Goal: Answer question/provide support: Share knowledge or assist other users

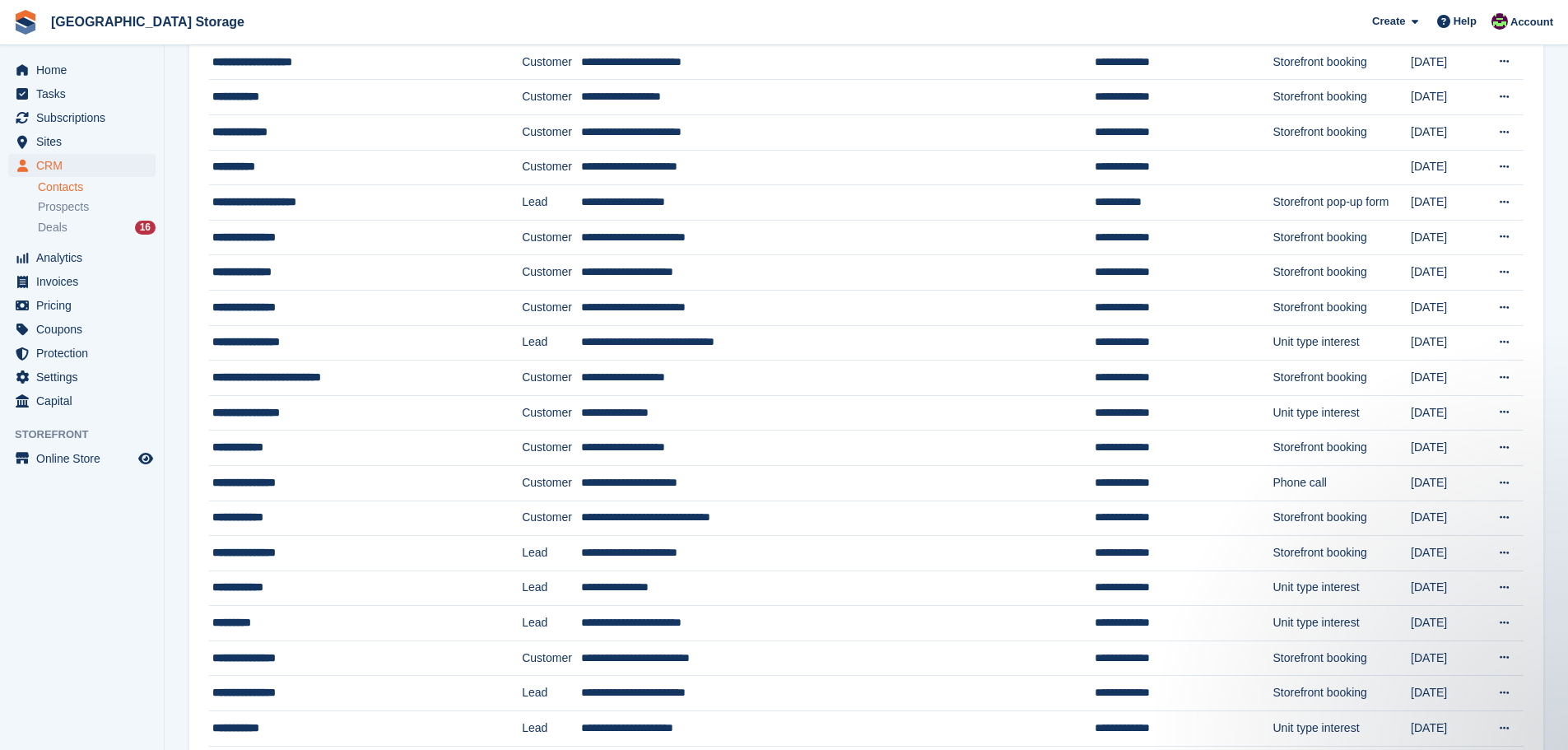
scroll to position [247, 0]
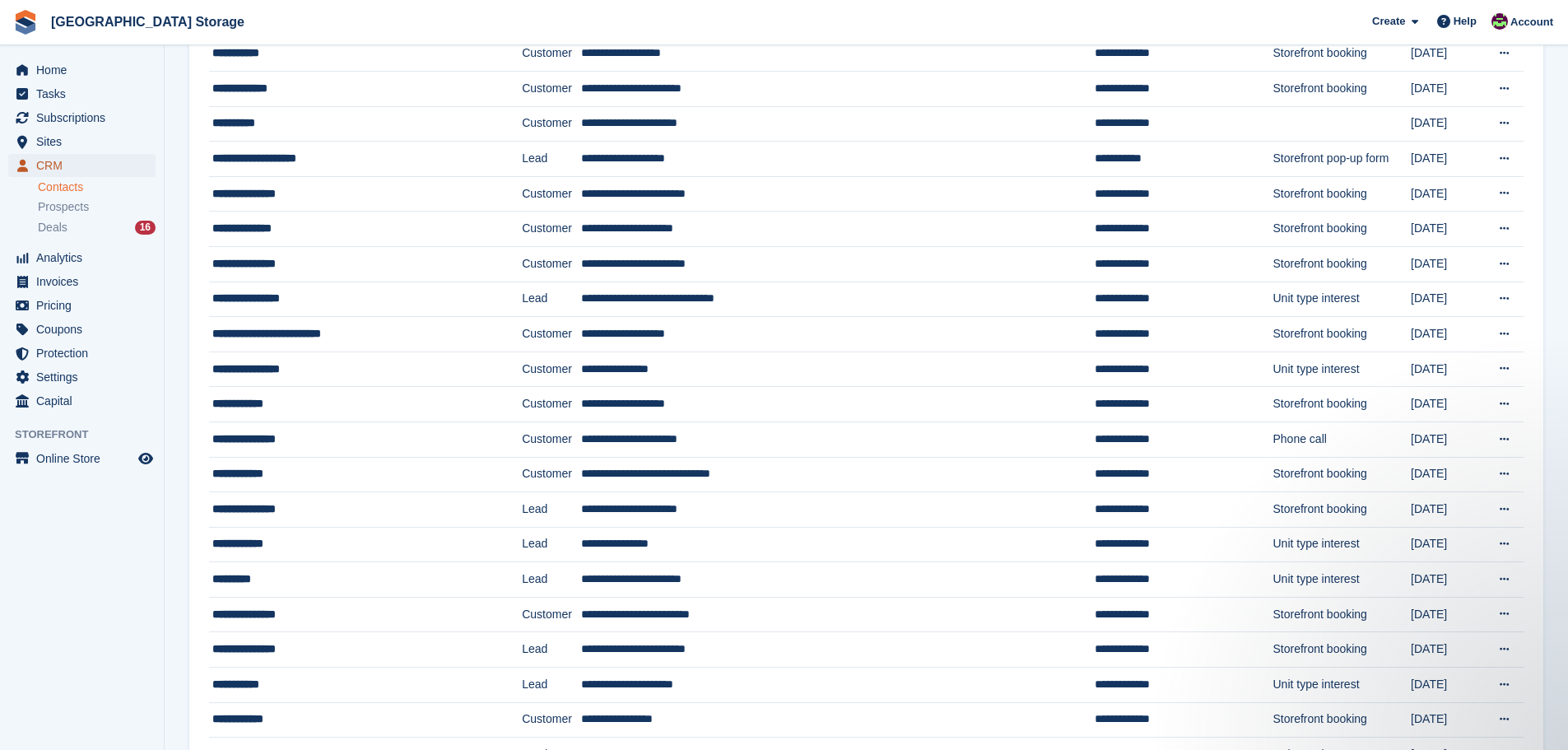
click at [83, 164] on span "CRM" at bounding box center [86, 165] width 99 height 23
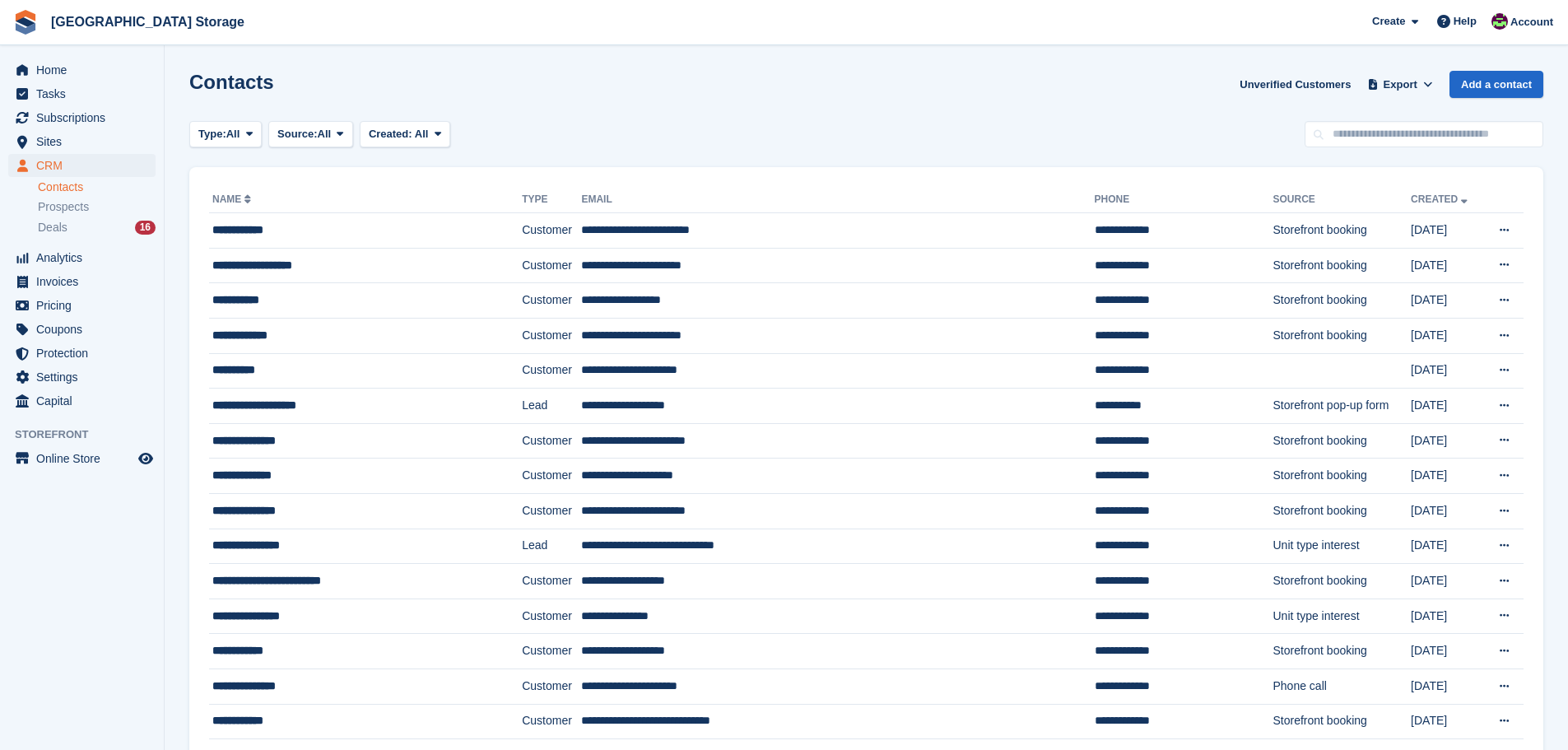
drag, startPoint x: 795, startPoint y: 116, endPoint x: 864, endPoint y: 249, distance: 149.8
click at [720, 113] on div "Contacts Unverified Customers Export Export Contacts Export a CSV of all Contac…" at bounding box center [865, 94] width 1354 height 47
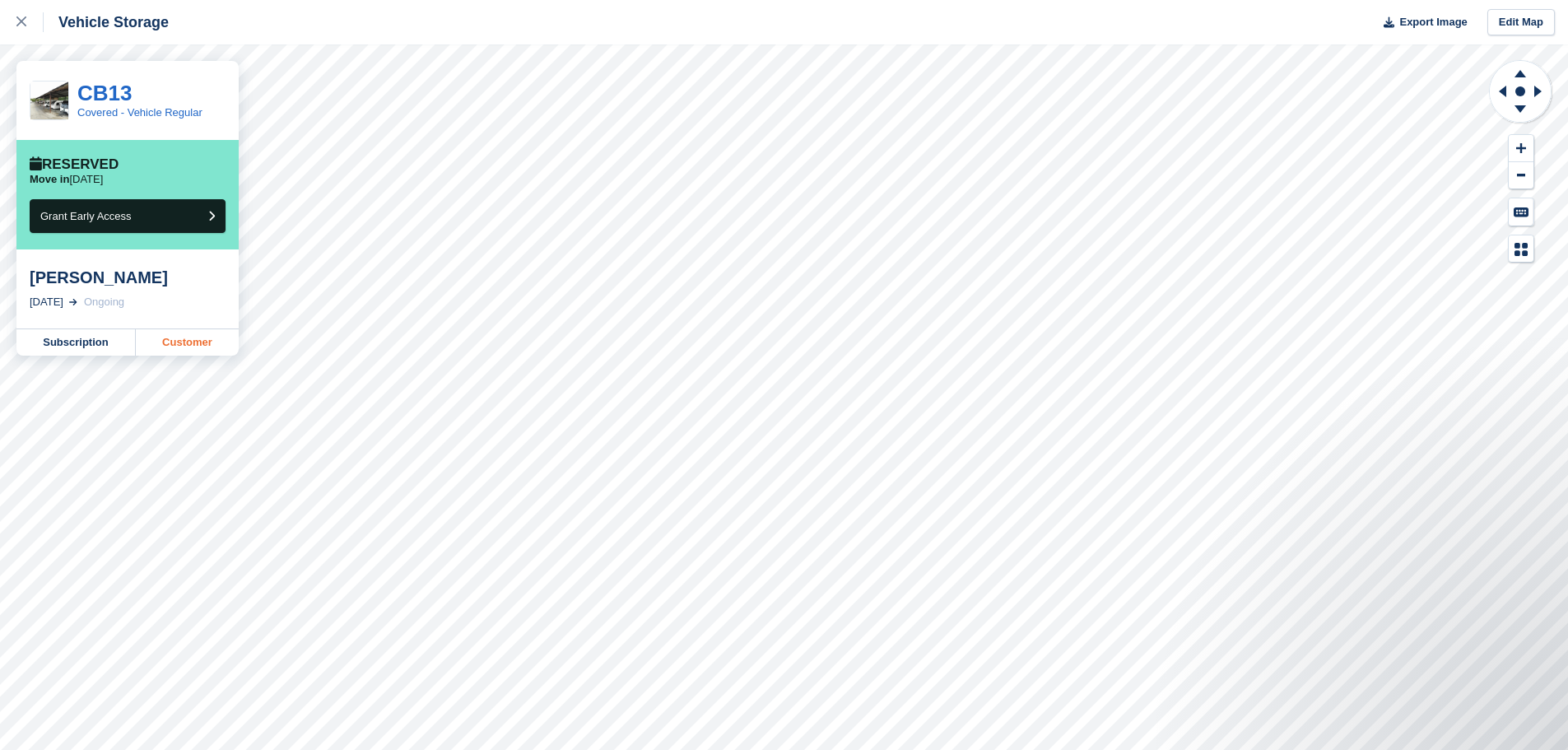
click at [182, 344] on link "Customer" at bounding box center [187, 342] width 103 height 26
click at [1524, 105] on icon at bounding box center [1520, 112] width 43 height 20
click at [1540, 88] on icon at bounding box center [1540, 91] width 20 height 43
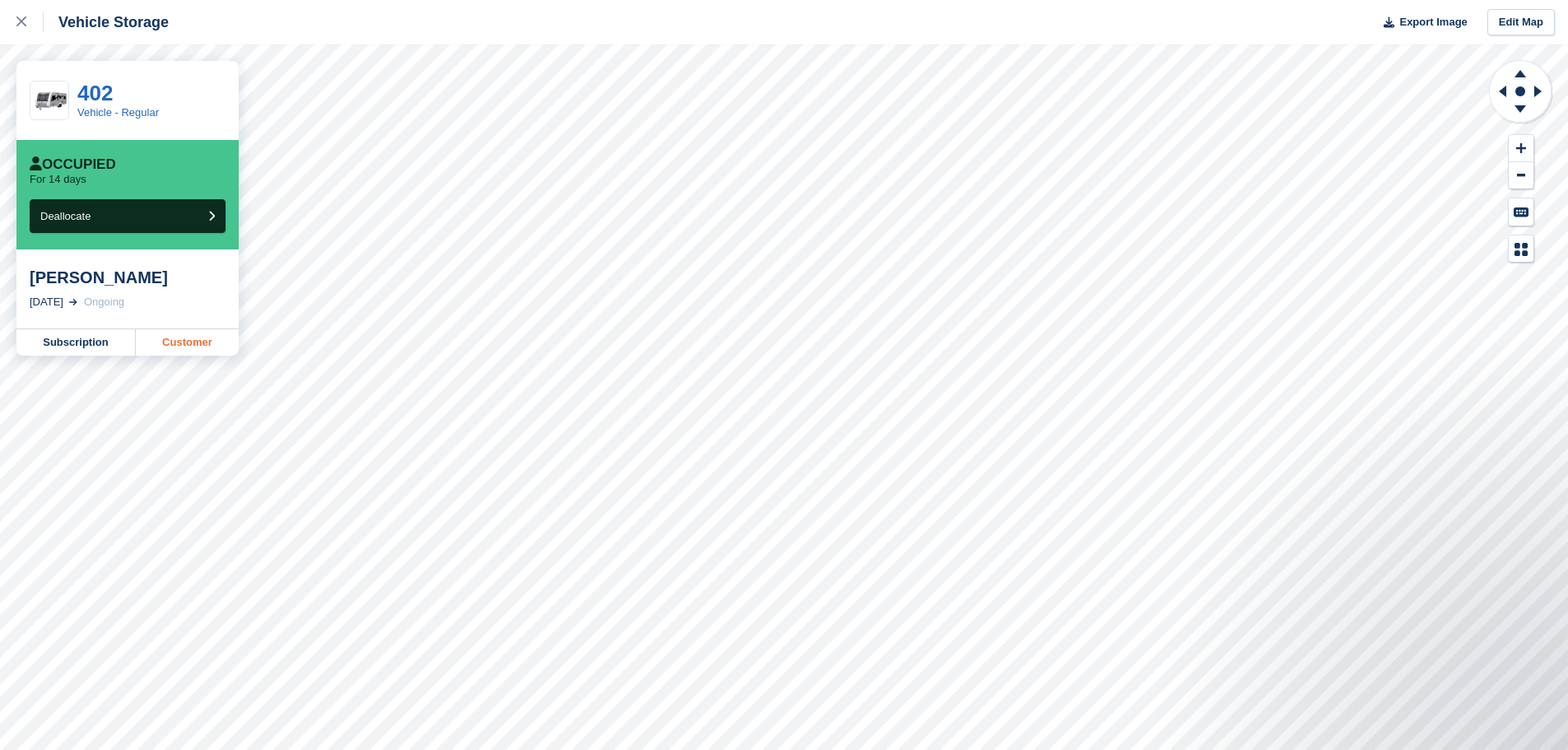
click at [185, 341] on link "Customer" at bounding box center [187, 342] width 103 height 26
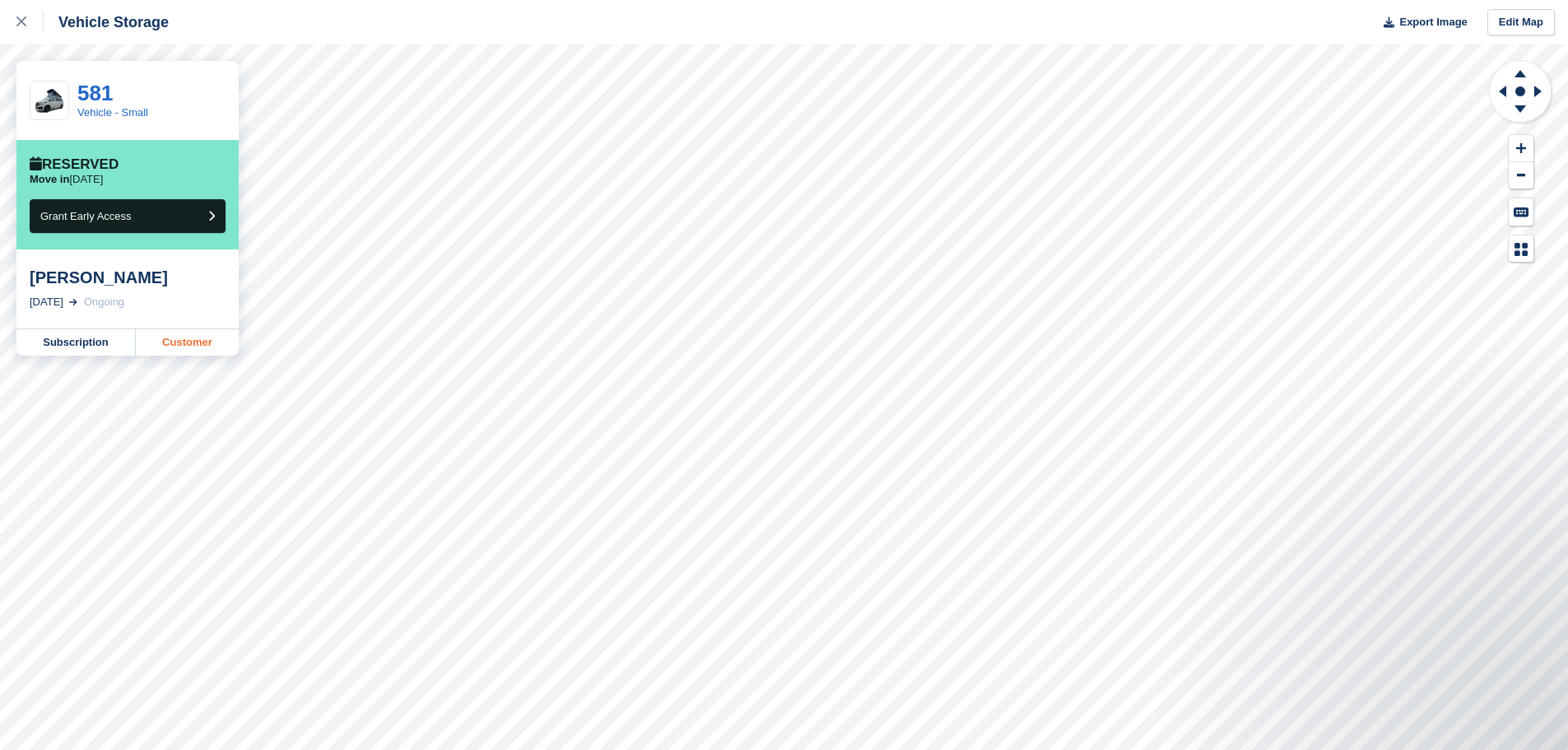
click at [195, 341] on link "Customer" at bounding box center [187, 342] width 103 height 26
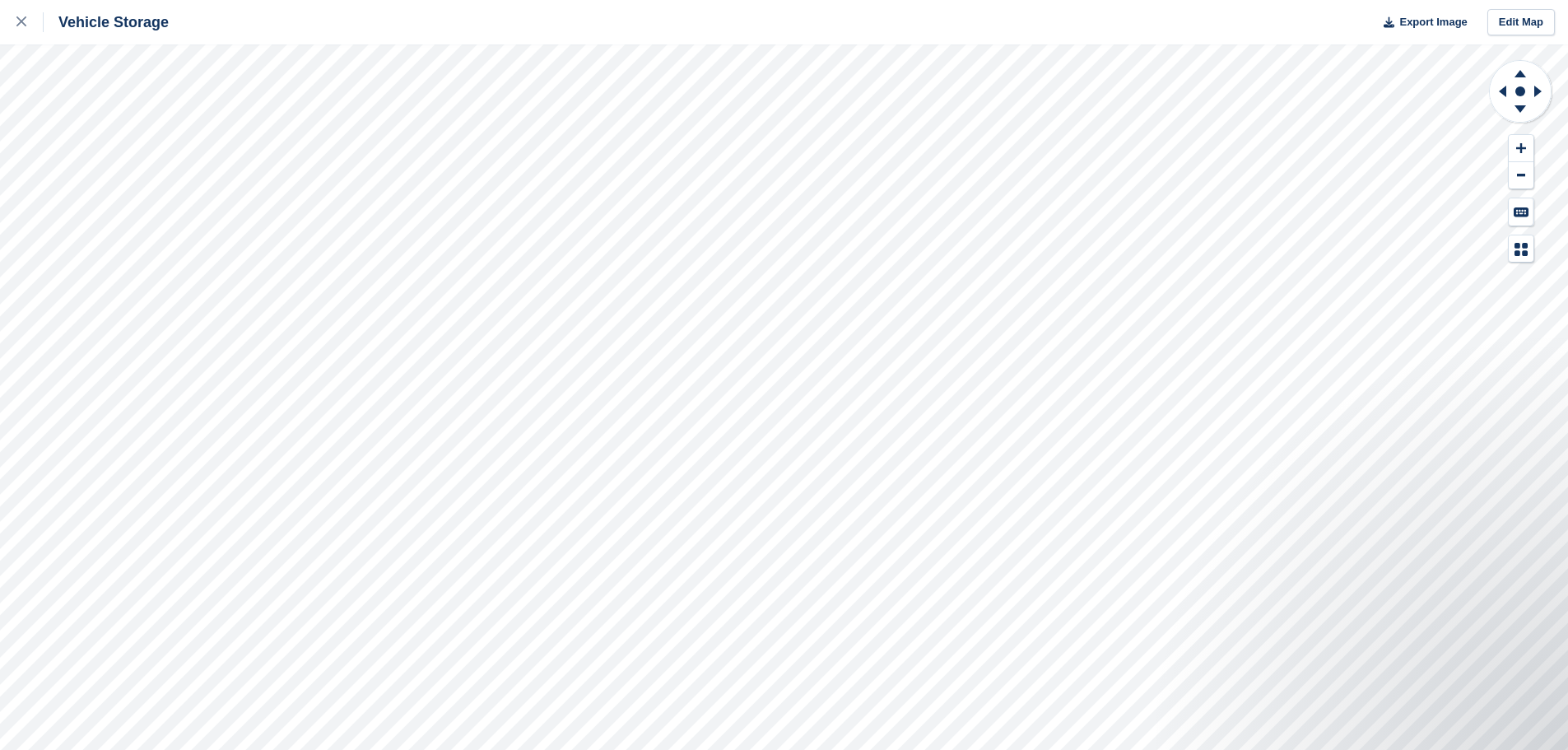
click at [1052, 11] on div "Vehicle Storage Export Image Edit Map" at bounding box center [784, 375] width 1568 height 750
click at [710, 0] on html "Vehicle Storage Export Image Edit Map" at bounding box center [784, 375] width 1568 height 750
click at [976, 749] on html "Vehicle Storage Export Image Edit Map" at bounding box center [784, 375] width 1568 height 750
click at [1156, 749] on html "Vehicle Storage Export Image Edit Map" at bounding box center [784, 375] width 1568 height 750
click at [1170, 749] on html "Vehicle Storage Export Image Edit Map" at bounding box center [784, 375] width 1568 height 750
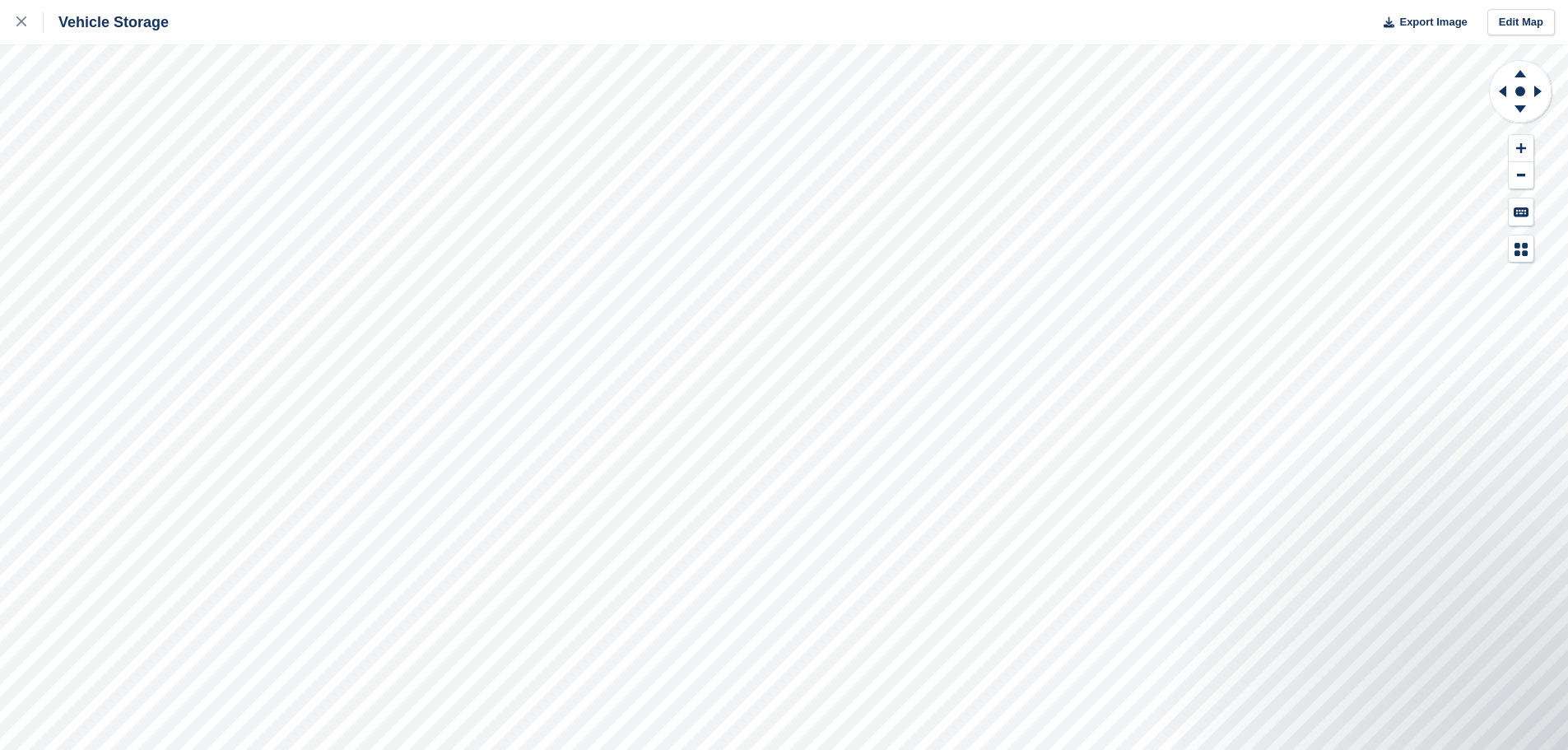
click at [1027, 35] on div "Vehicle Storage Export Image Edit Map" at bounding box center [784, 375] width 1568 height 750
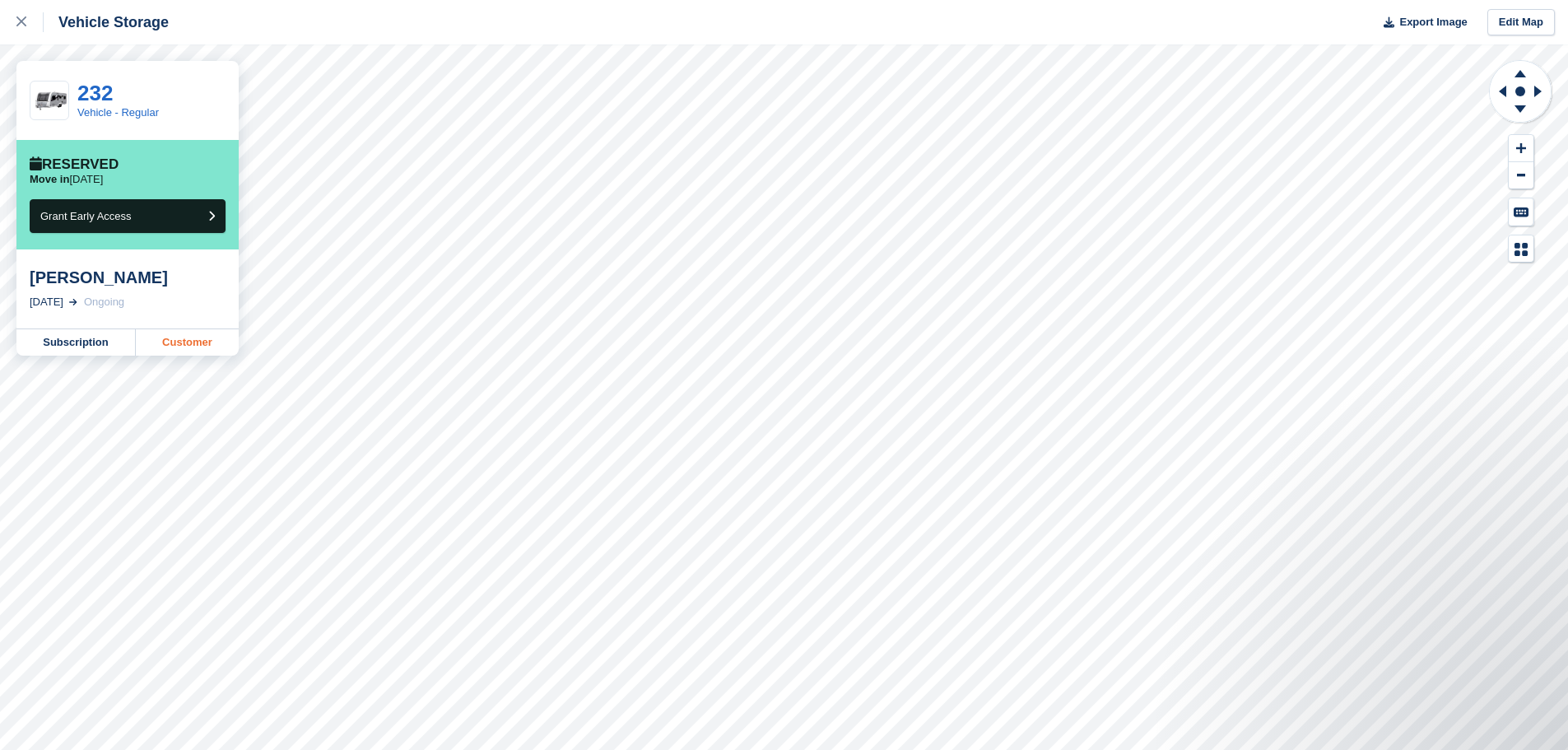
click at [189, 344] on link "Customer" at bounding box center [187, 342] width 103 height 26
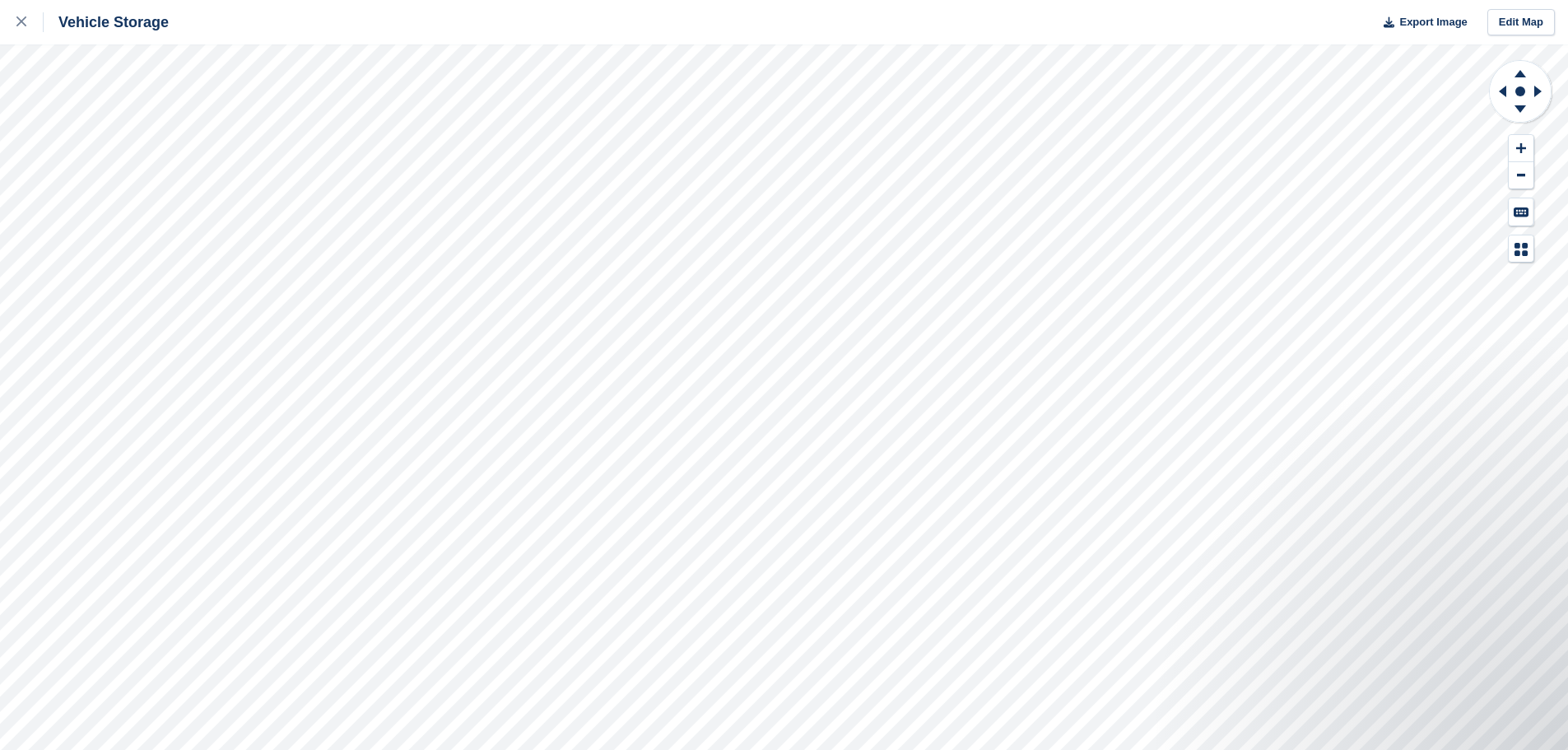
click at [1023, 749] on html "Vehicle Storage Export Image Edit Map" at bounding box center [784, 375] width 1568 height 750
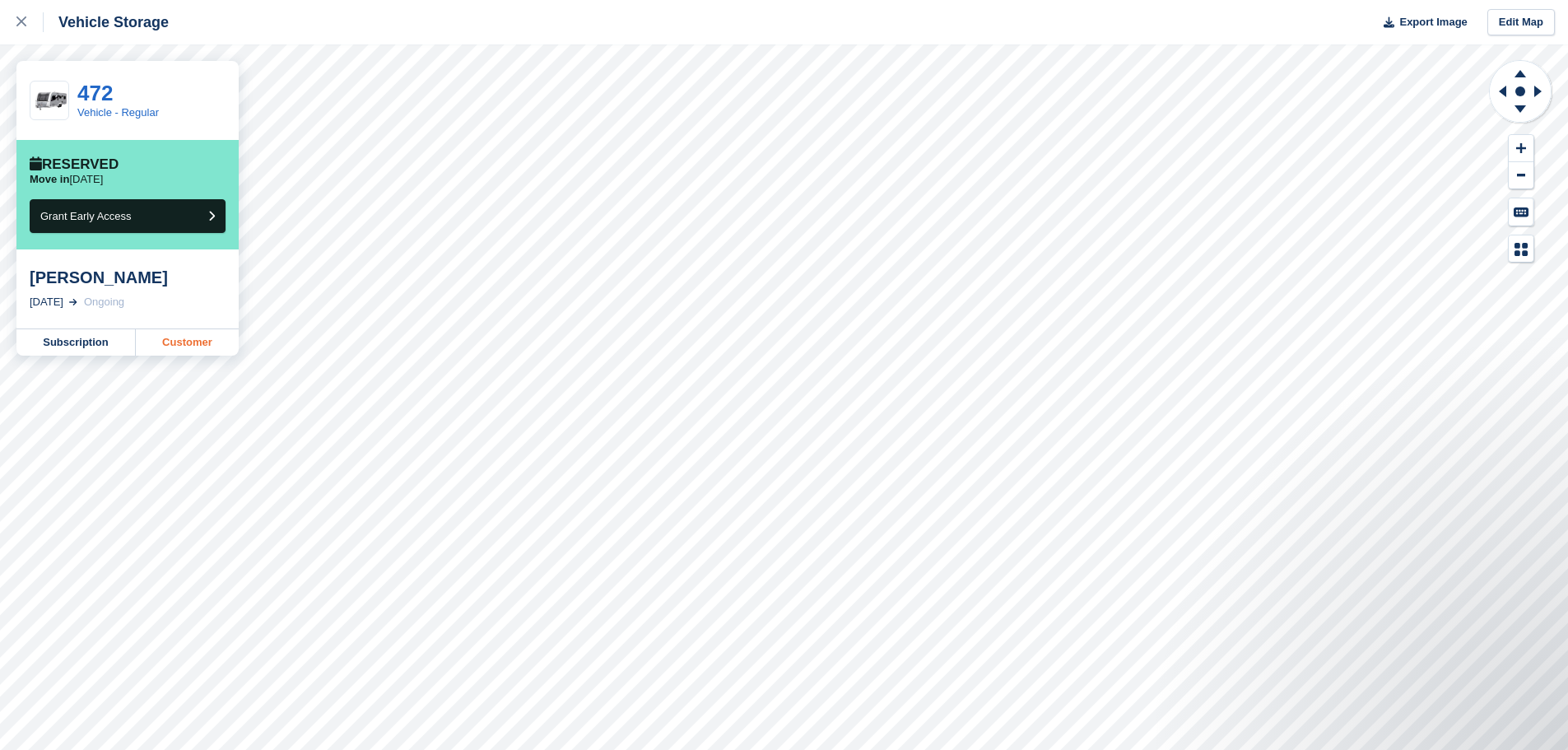
click at [200, 345] on link "Customer" at bounding box center [187, 342] width 103 height 26
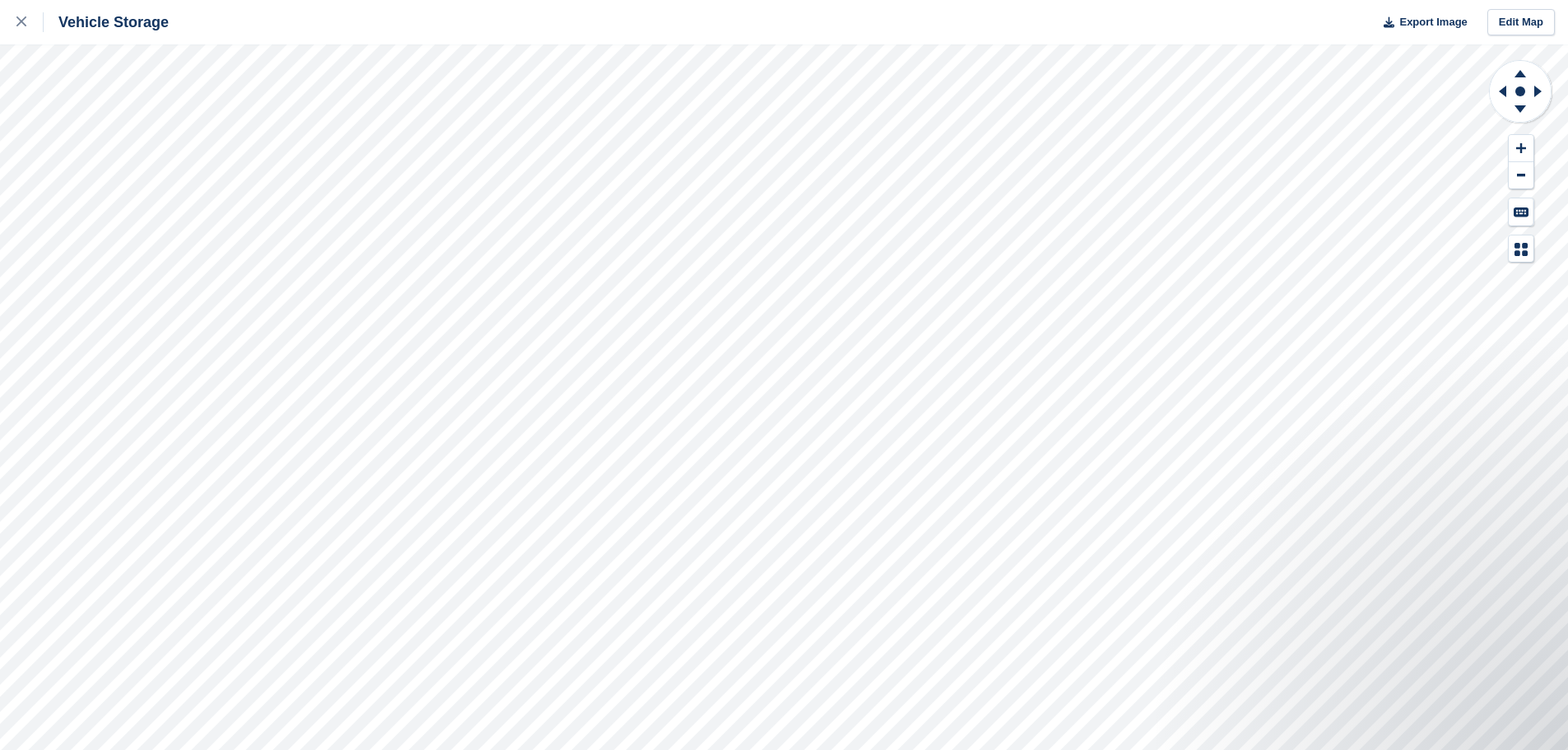
click at [1174, 37] on div "Vehicle Storage Export Image Edit Map" at bounding box center [784, 375] width 1568 height 750
click at [961, 0] on html "Vehicle Storage Export Image Edit Map" at bounding box center [784, 375] width 1568 height 750
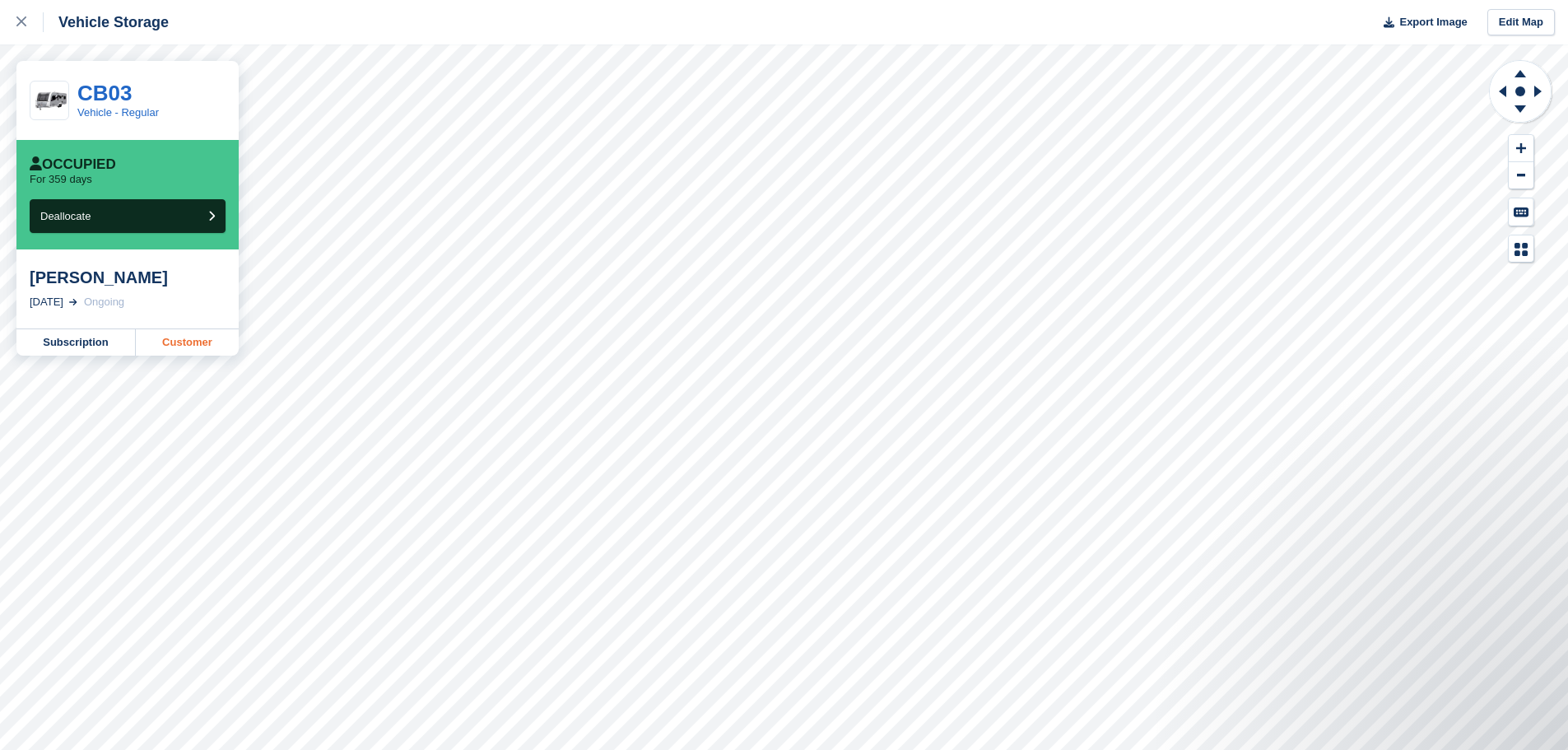
click at [185, 346] on link "Customer" at bounding box center [187, 342] width 103 height 26
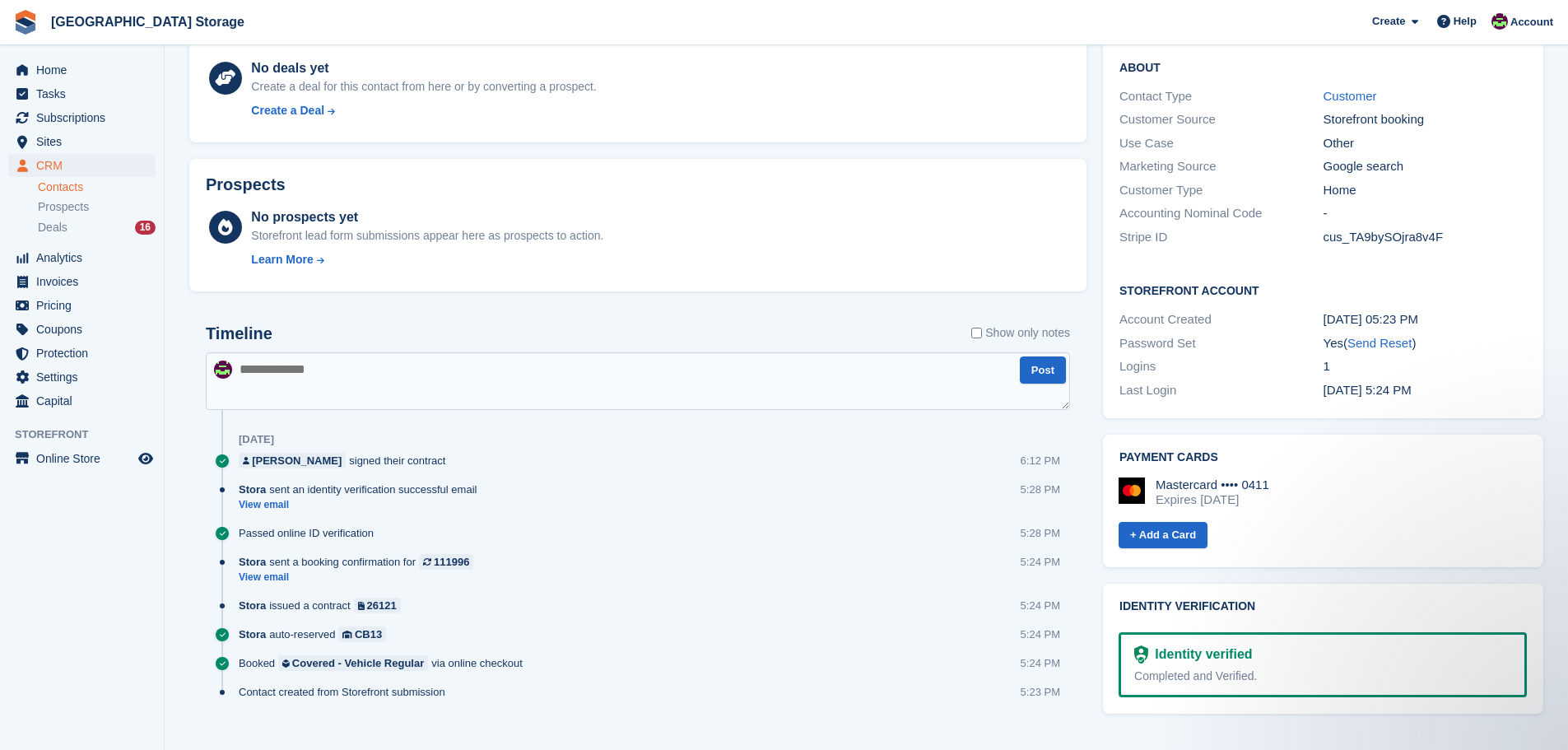
scroll to position [482, 0]
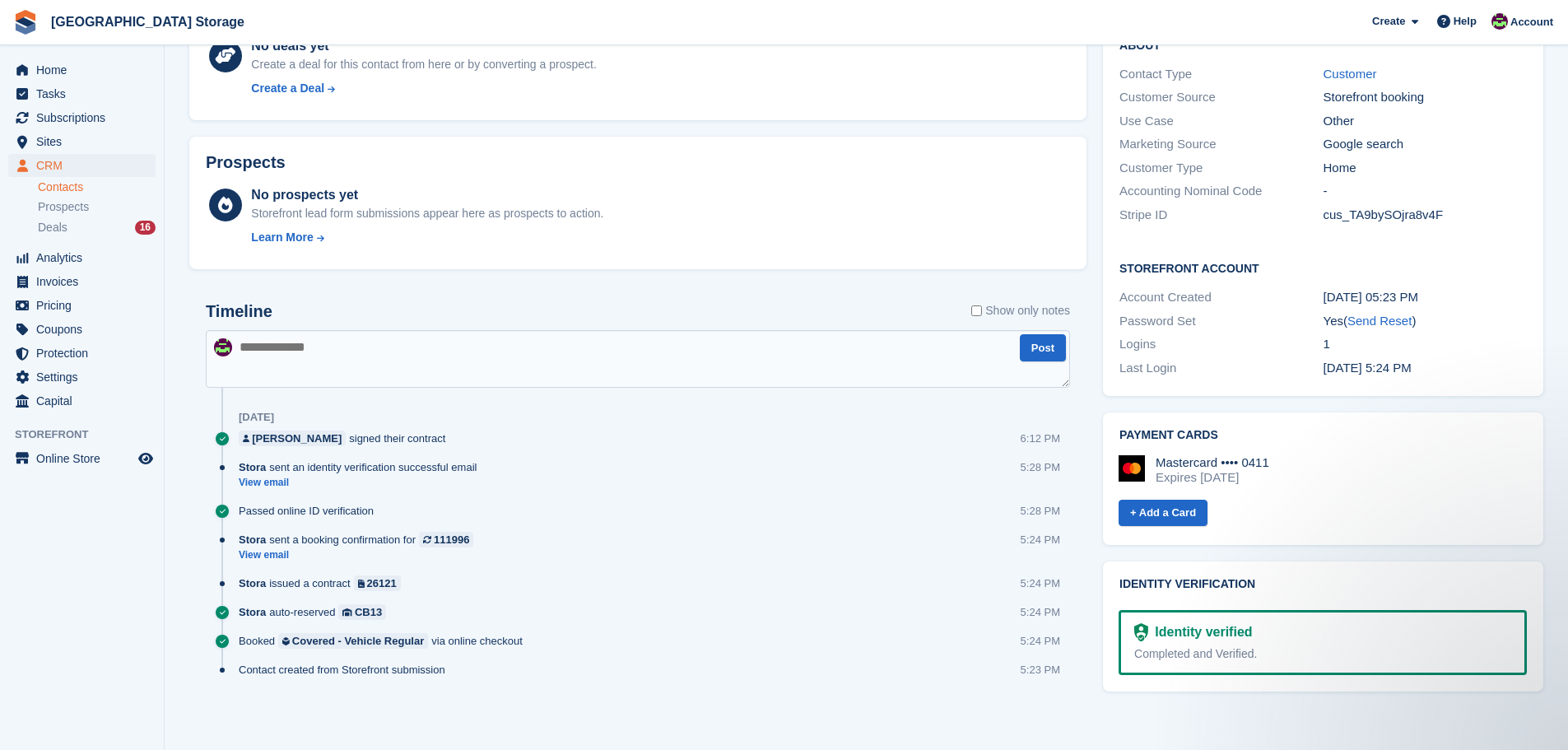
click at [367, 342] on textarea at bounding box center [638, 359] width 864 height 58
type textarea "**********"
click at [1040, 340] on button "Post" at bounding box center [1042, 348] width 46 height 27
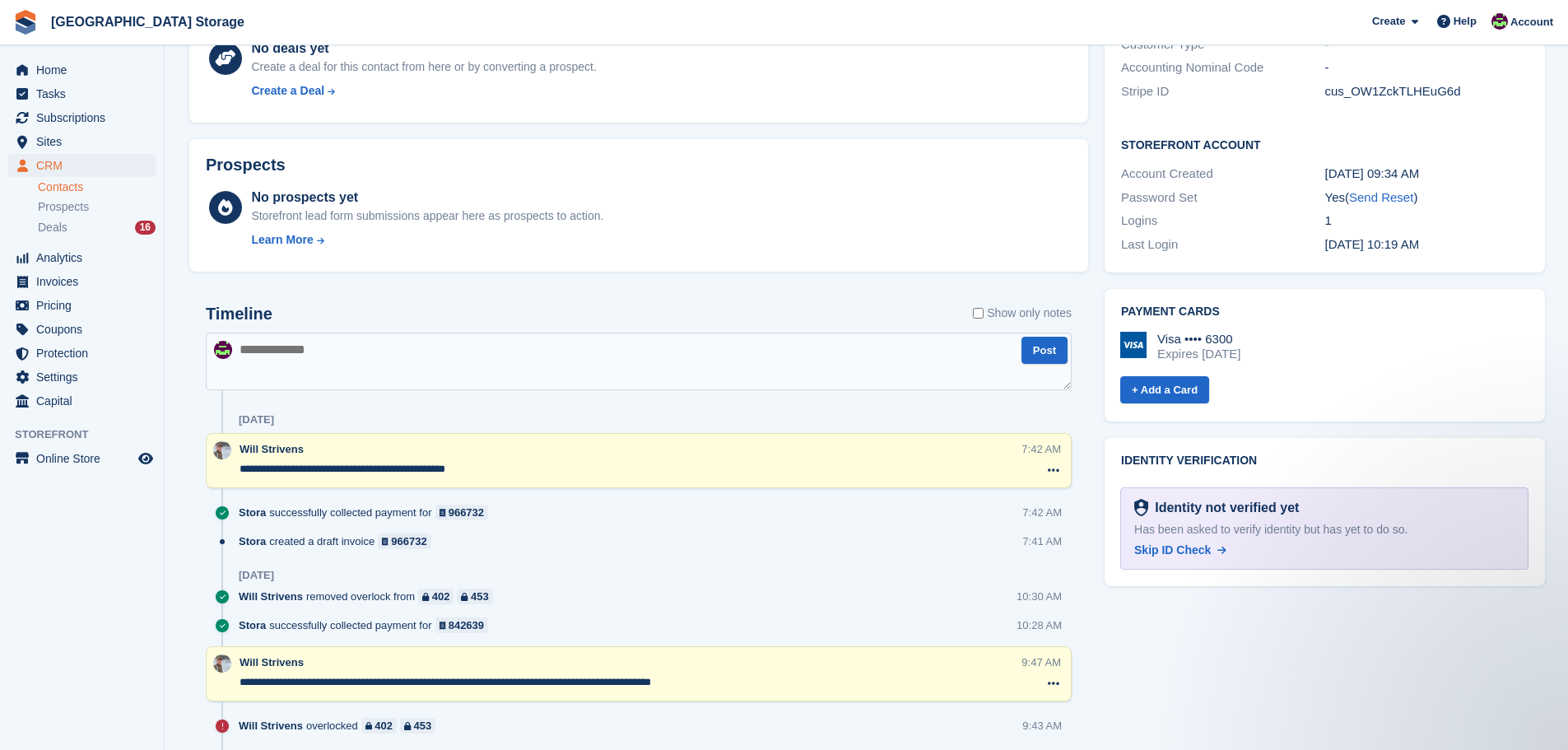
click at [442, 357] on textarea at bounding box center [639, 362] width 866 height 58
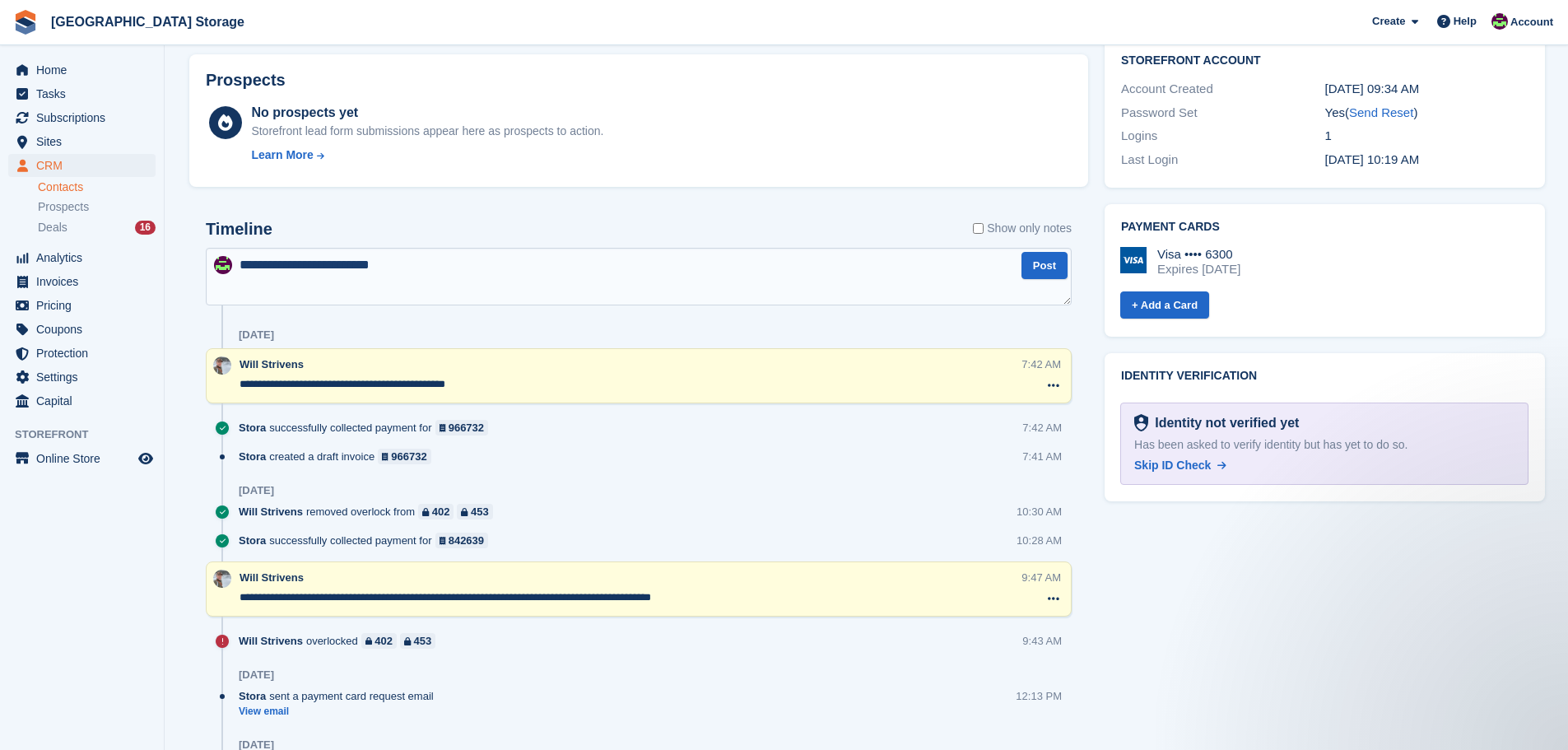
scroll to position [844, 0]
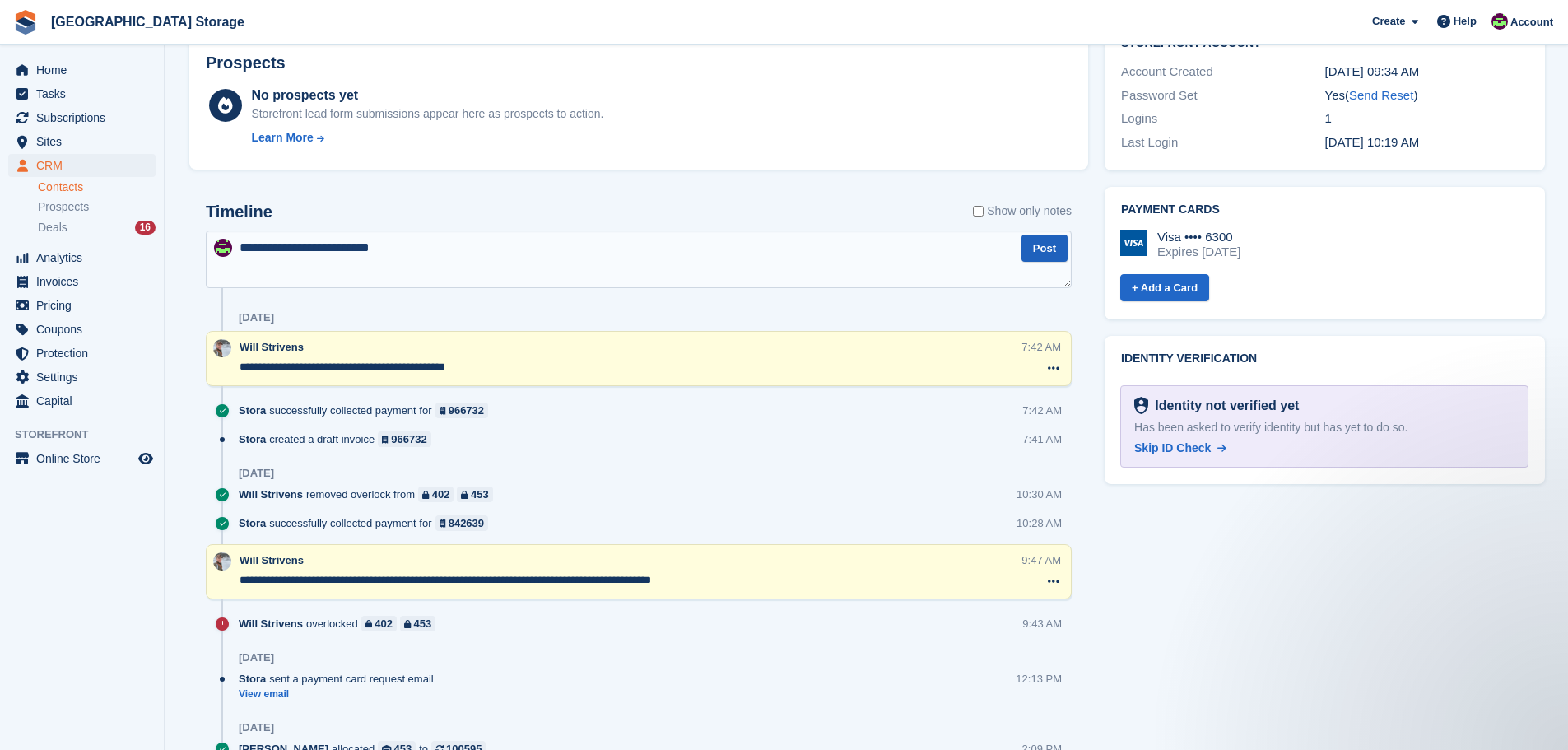
type textarea "**********"
click at [1051, 244] on button "Post" at bounding box center [1044, 249] width 46 height 27
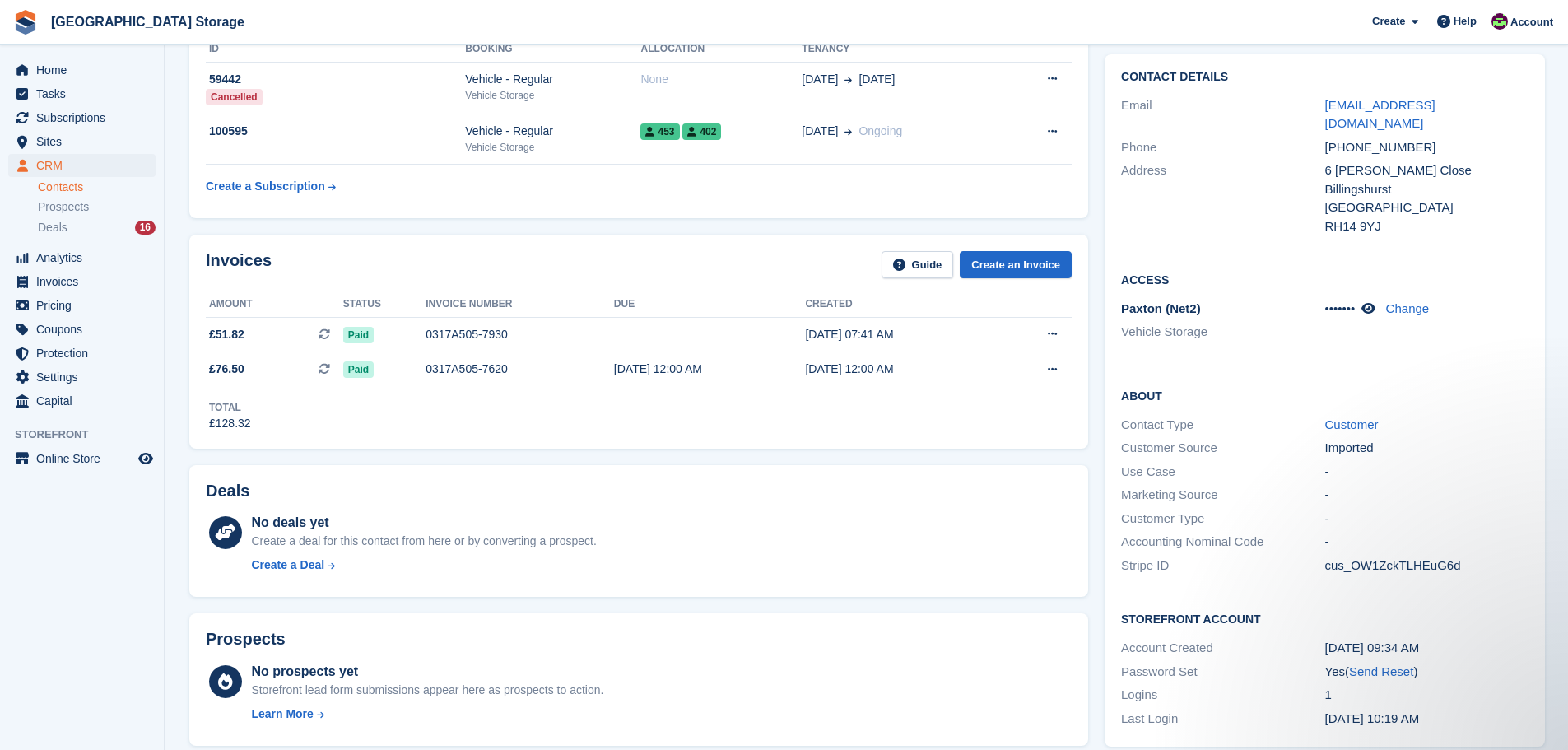
scroll to position [0, 0]
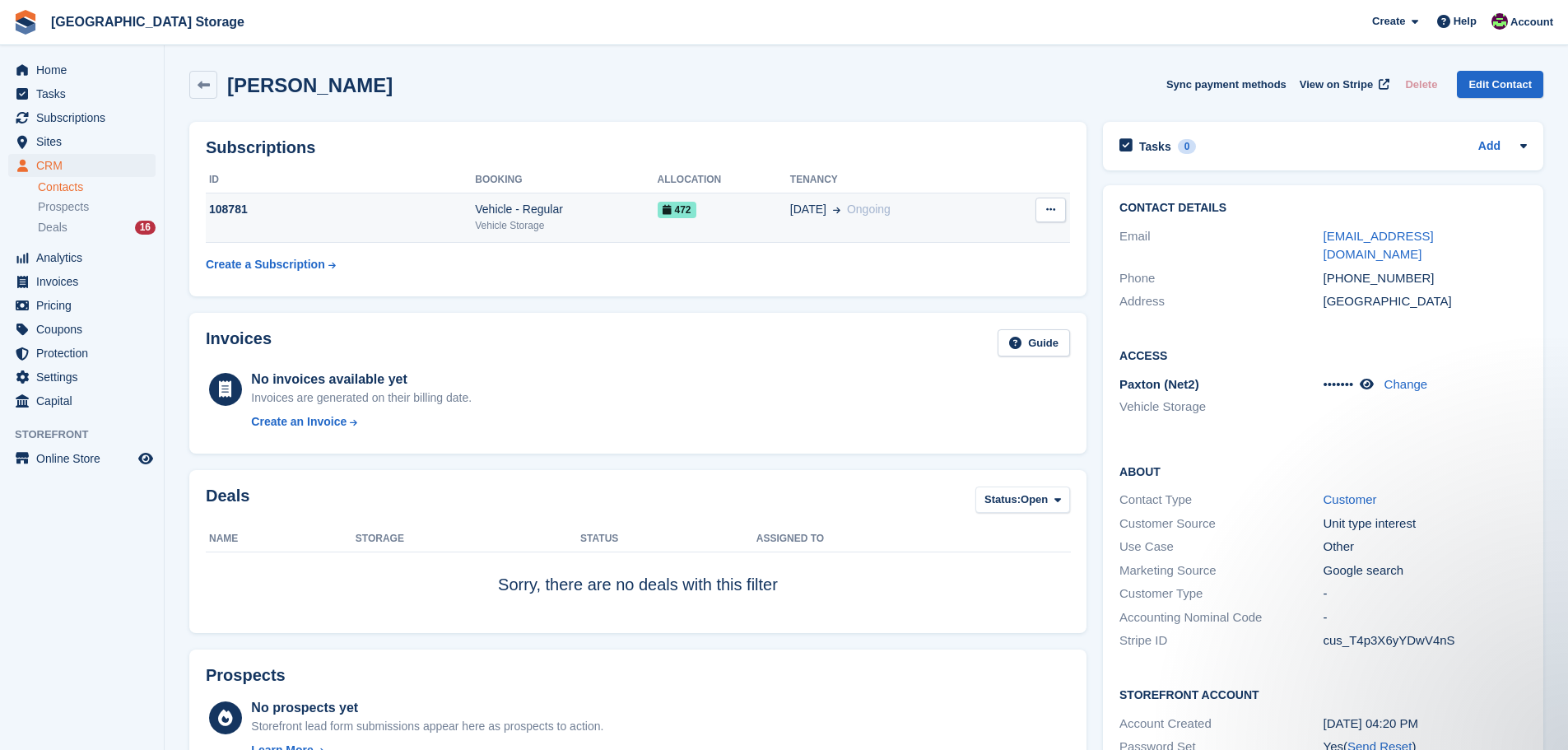
click at [727, 212] on div "472" at bounding box center [724, 209] width 133 height 17
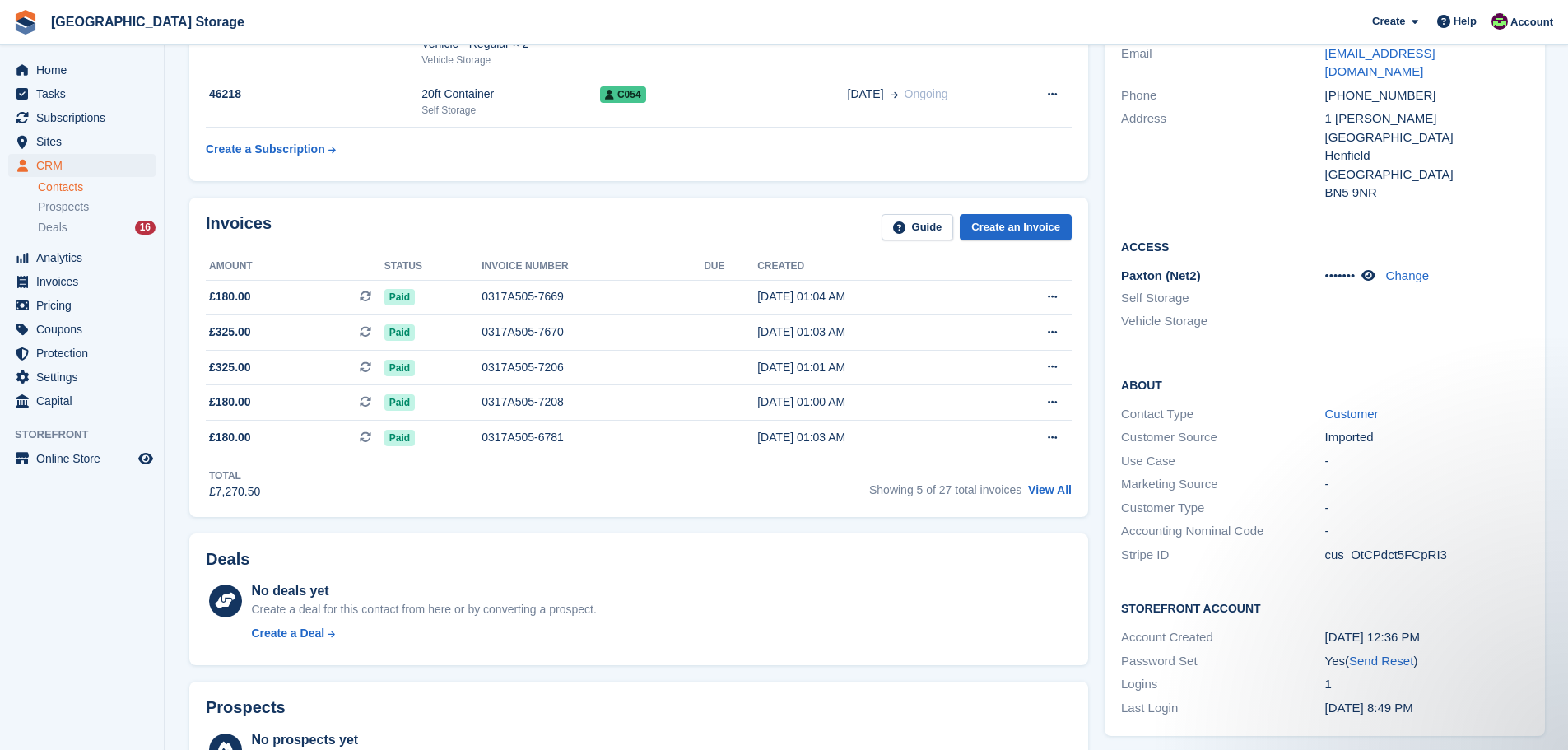
scroll to position [83, 0]
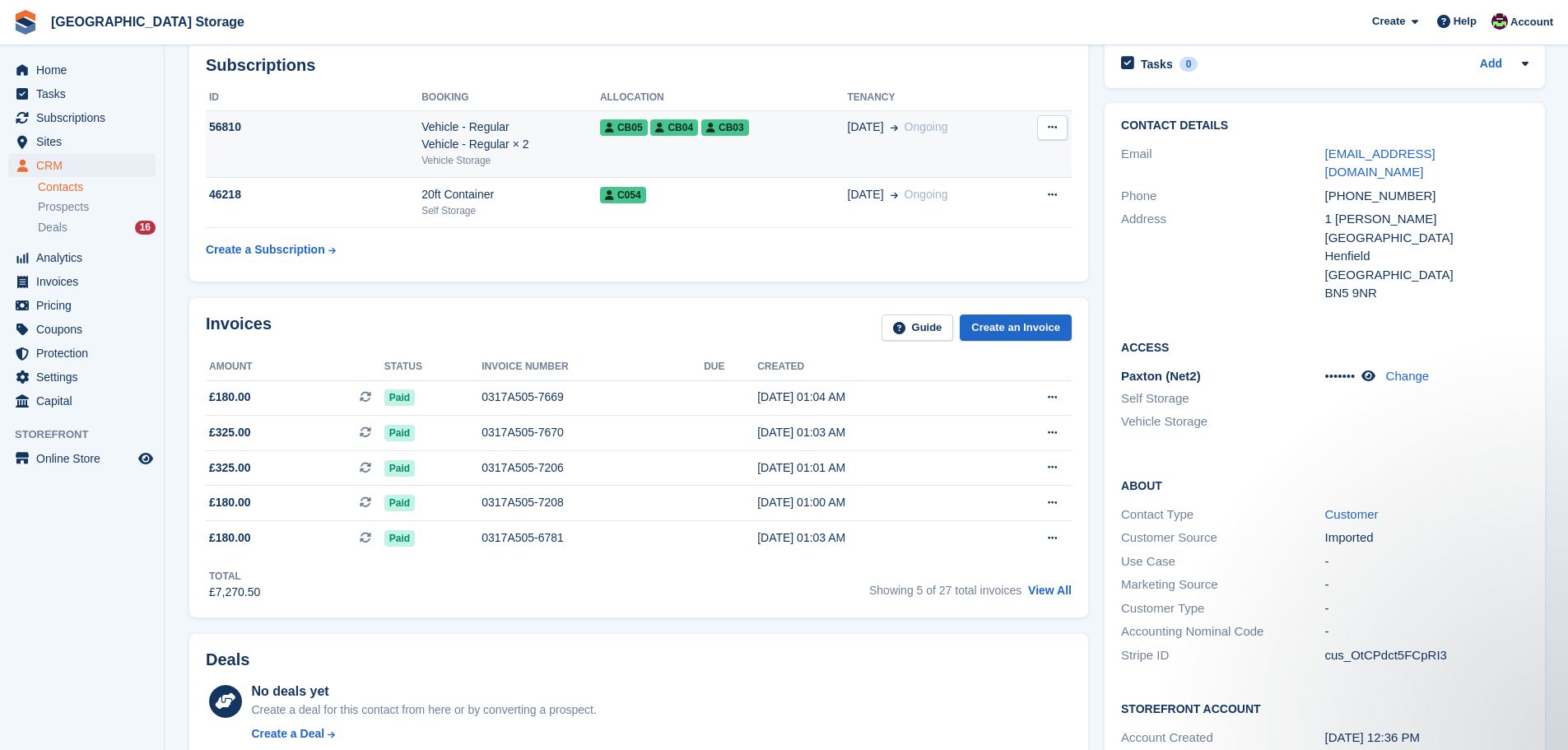
click at [773, 149] on td "CB05 CB04 CB03" at bounding box center [723, 144] width 248 height 67
